Goal: Information Seeking & Learning: Compare options

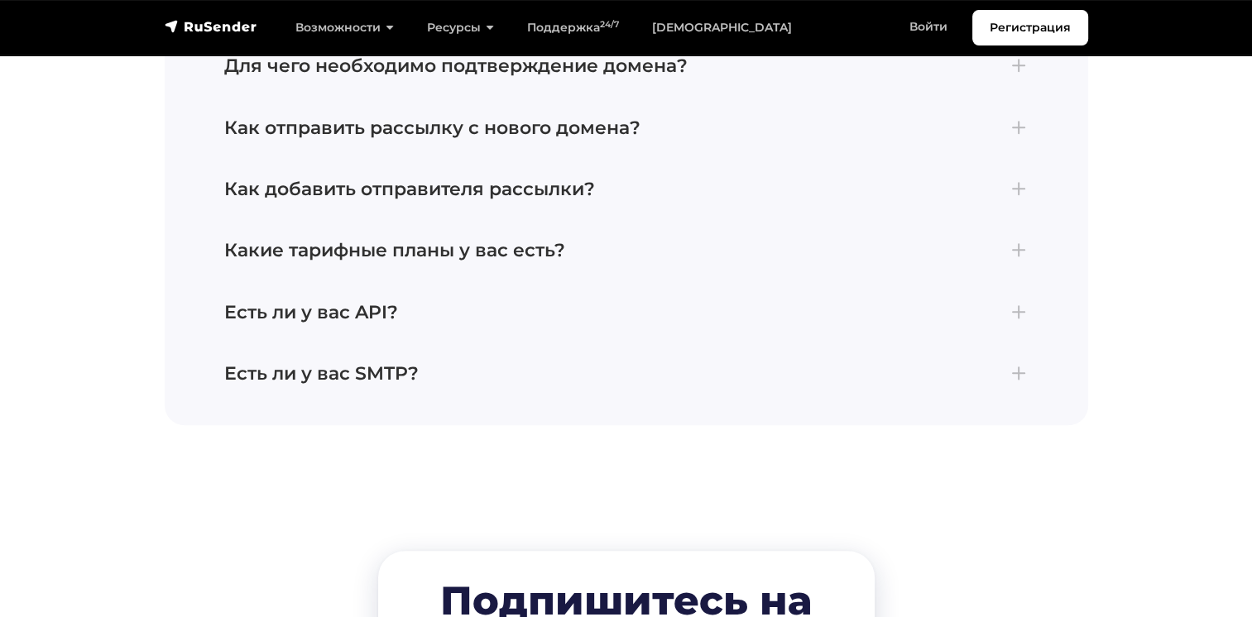
scroll to position [7697, 0]
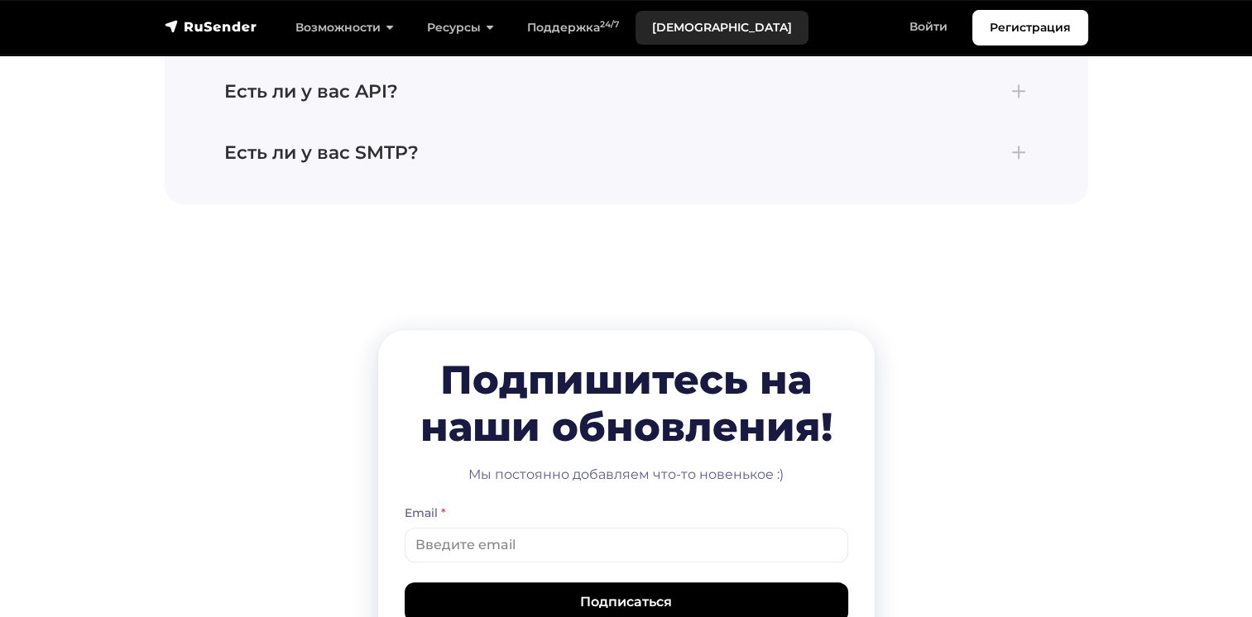
click at [677, 28] on link "[DEMOGRAPHIC_DATA]" at bounding box center [722, 28] width 173 height 34
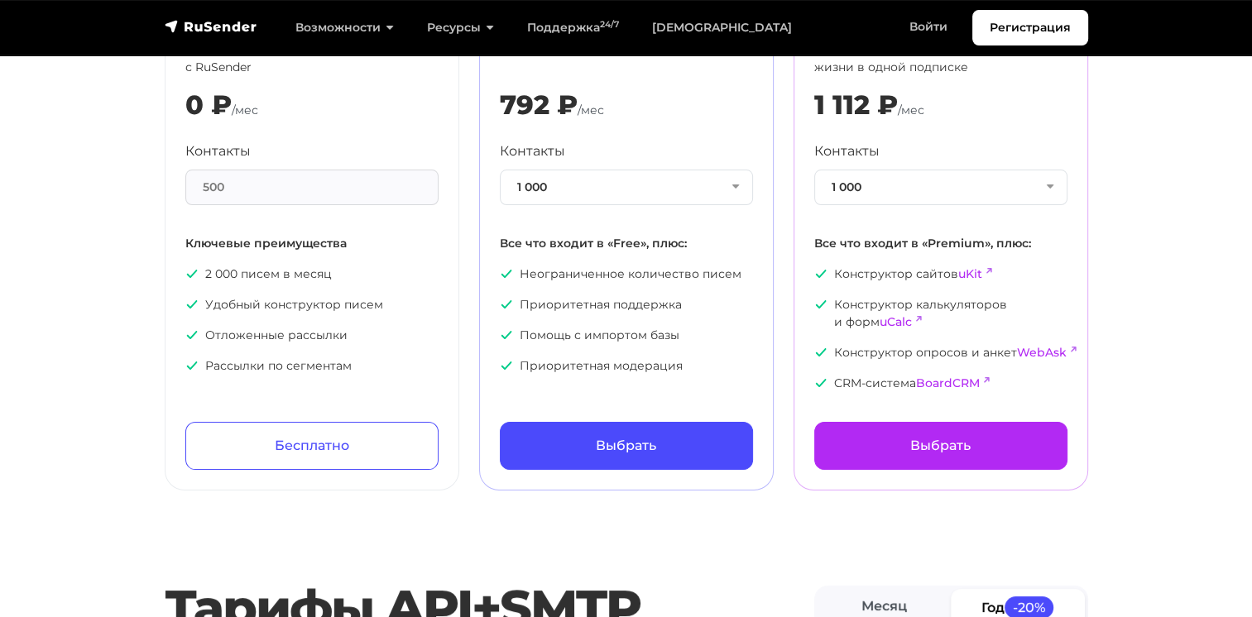
scroll to position [248, 0]
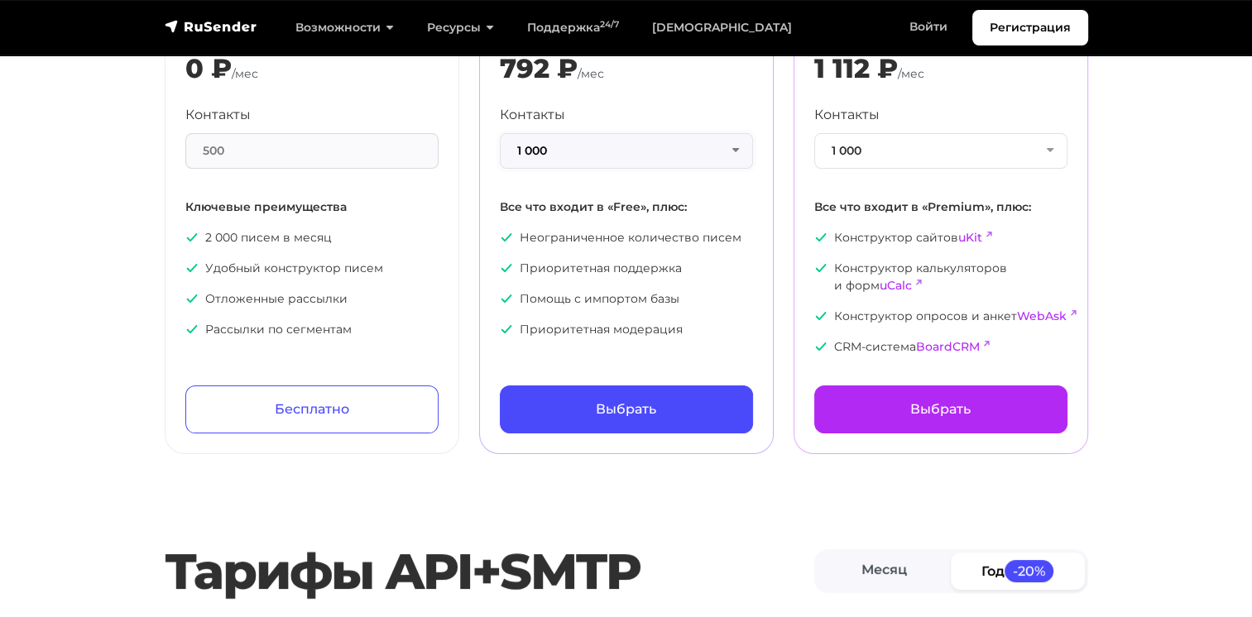
click at [736, 151] on button "1 000" at bounding box center [626, 151] width 253 height 36
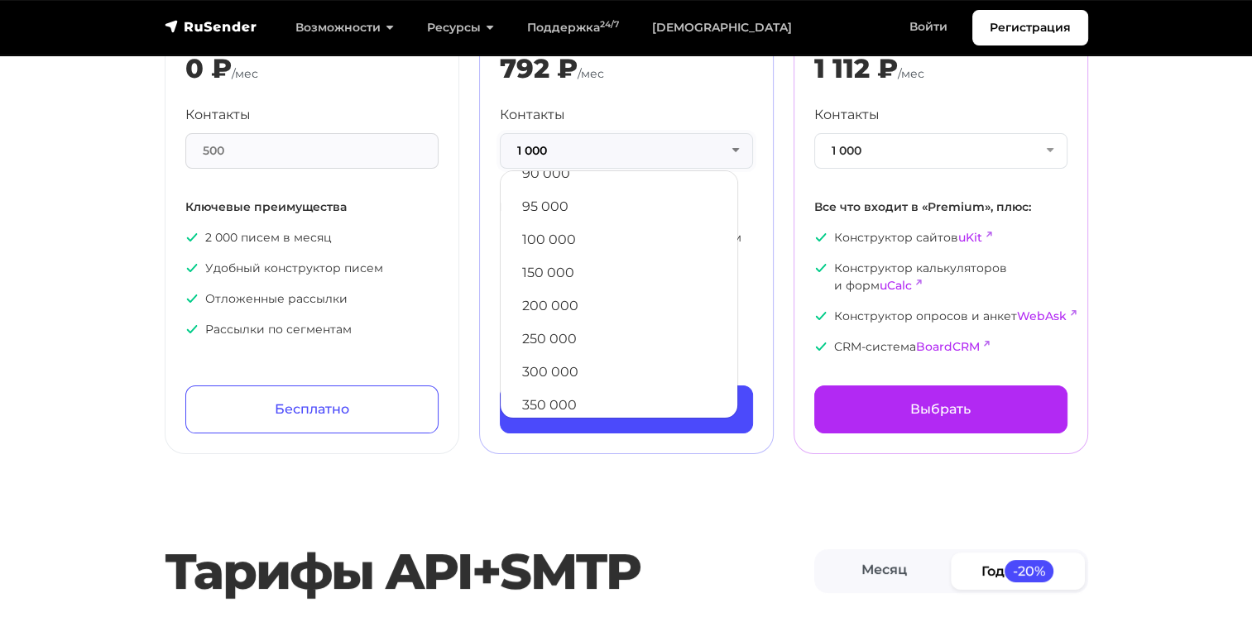
scroll to position [895, 0]
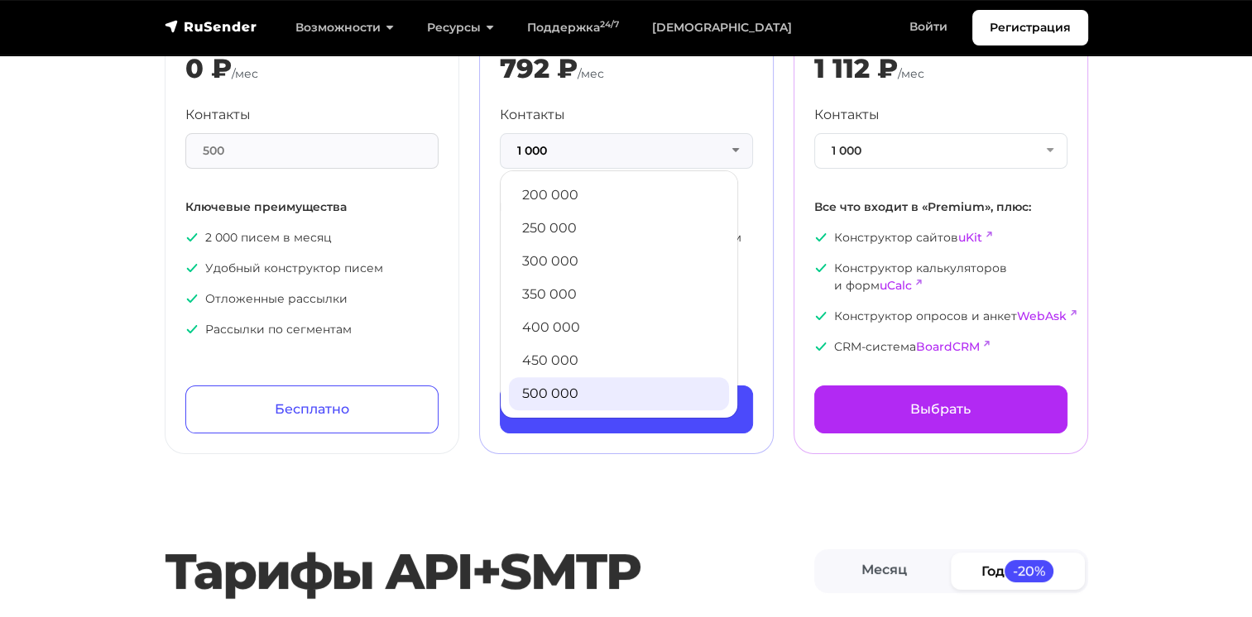
click at [590, 401] on link "500 000" at bounding box center [619, 393] width 220 height 33
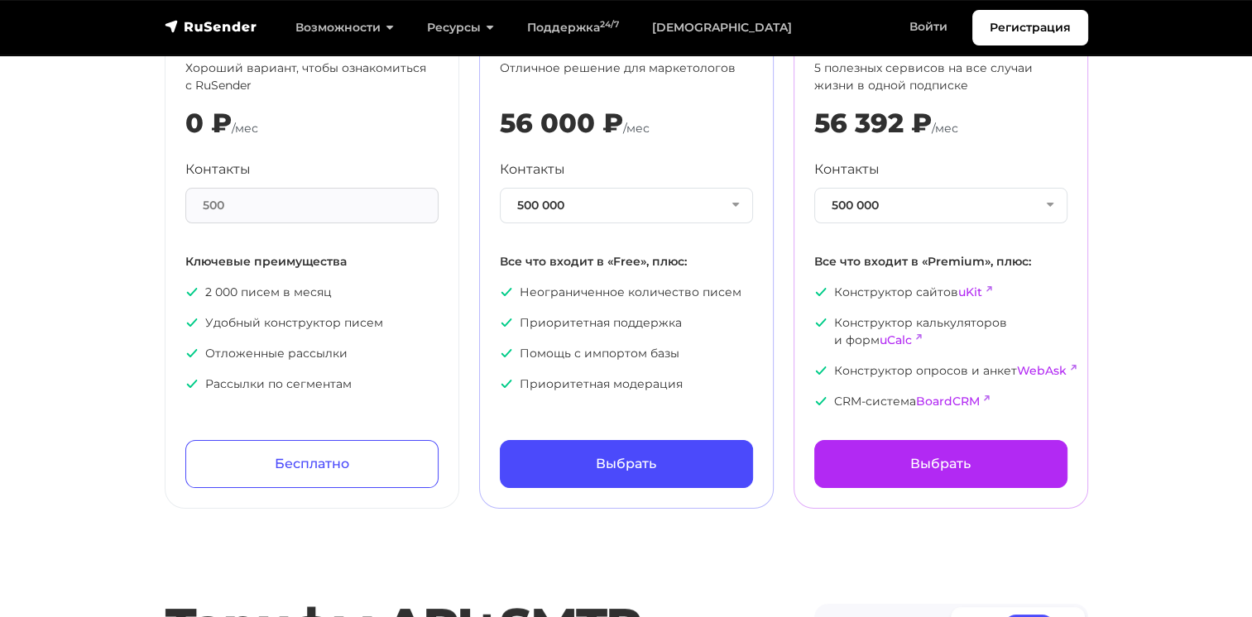
scroll to position [166, 0]
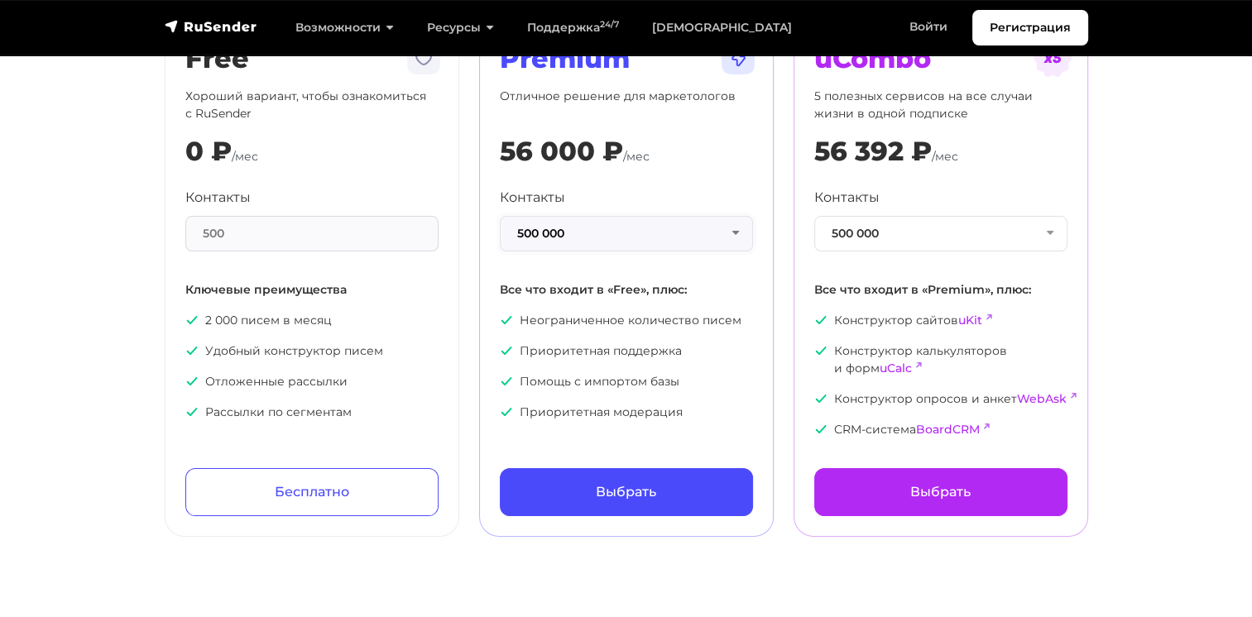
click at [738, 233] on button "500 000" at bounding box center [626, 234] width 253 height 36
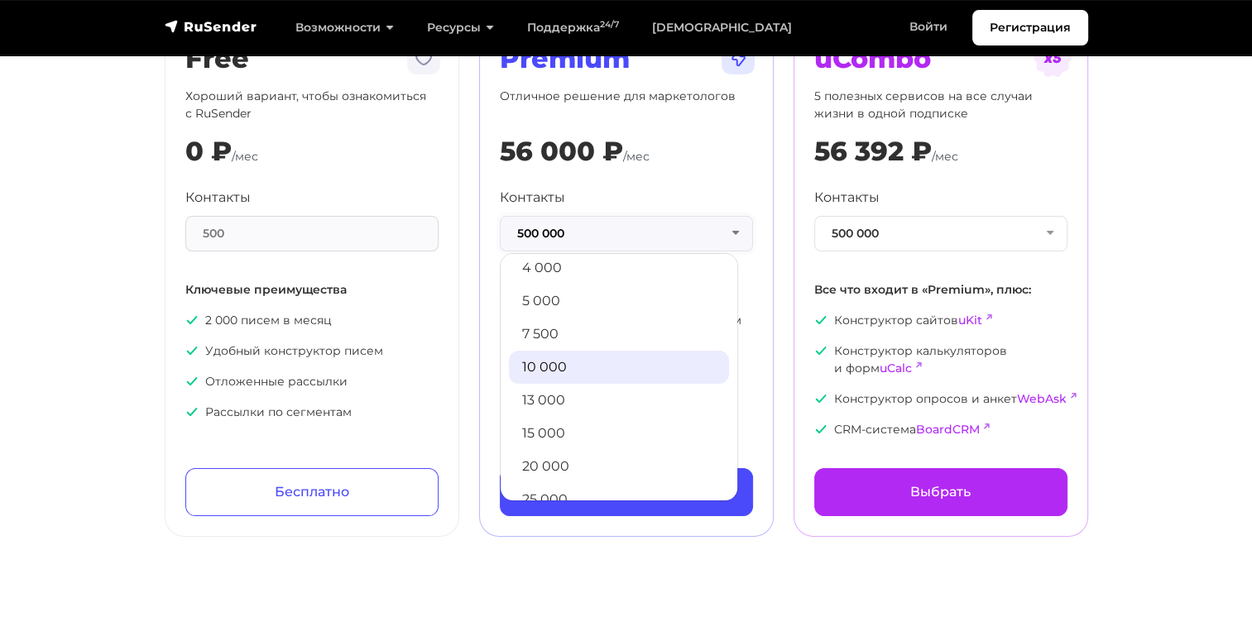
scroll to position [83, 0]
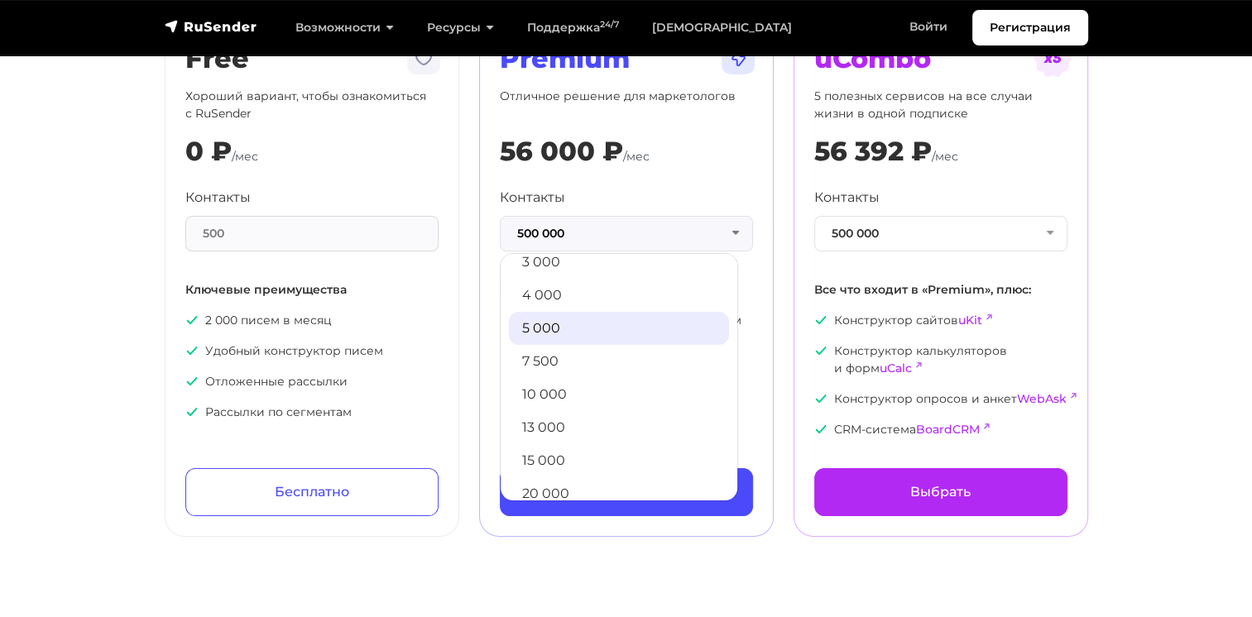
click at [606, 326] on link "5 000" at bounding box center [619, 328] width 220 height 33
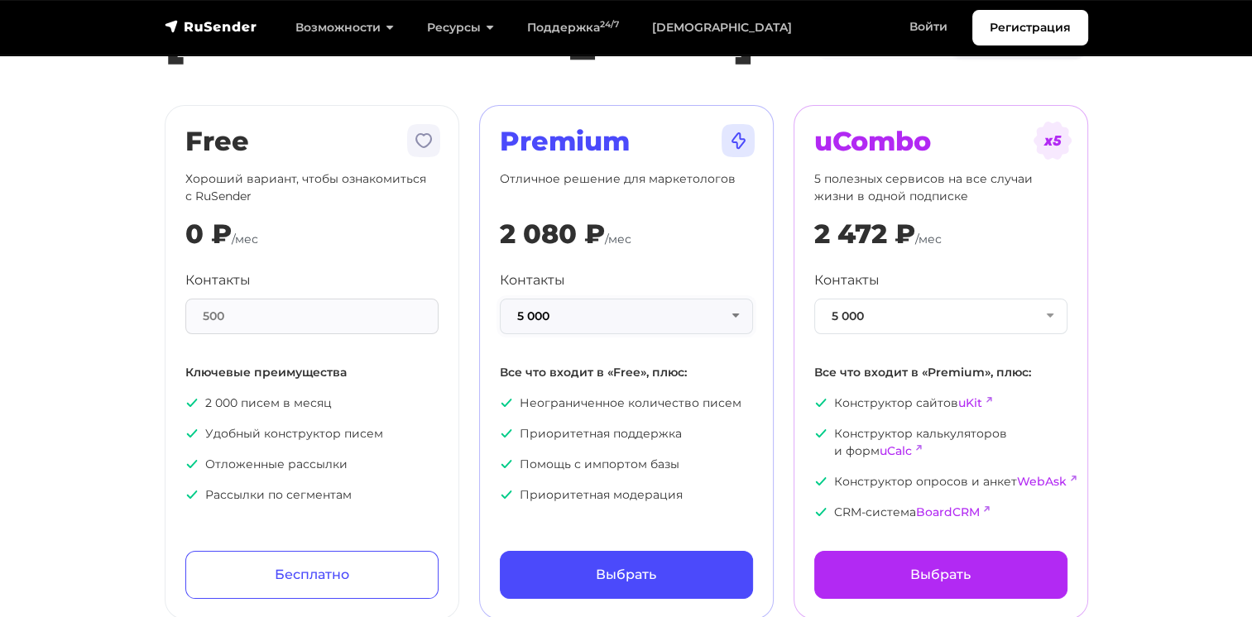
click at [656, 301] on button "5 000" at bounding box center [626, 317] width 253 height 36
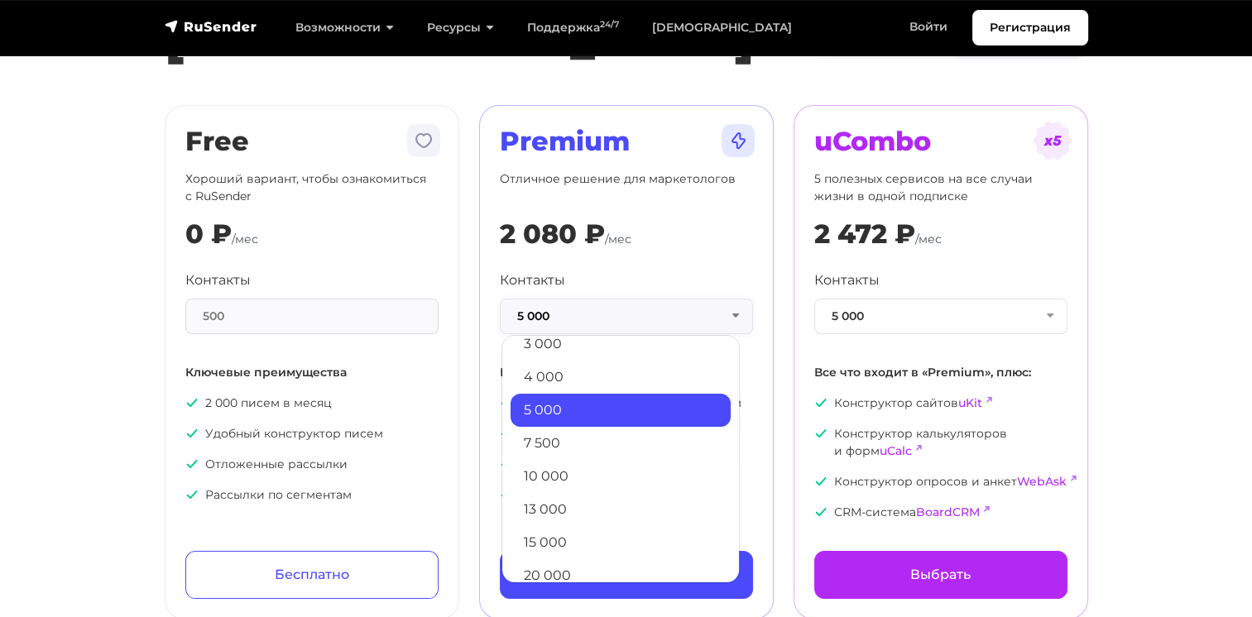
click at [656, 313] on button "5 000" at bounding box center [626, 317] width 253 height 36
